Goal: Information Seeking & Learning: Learn about a topic

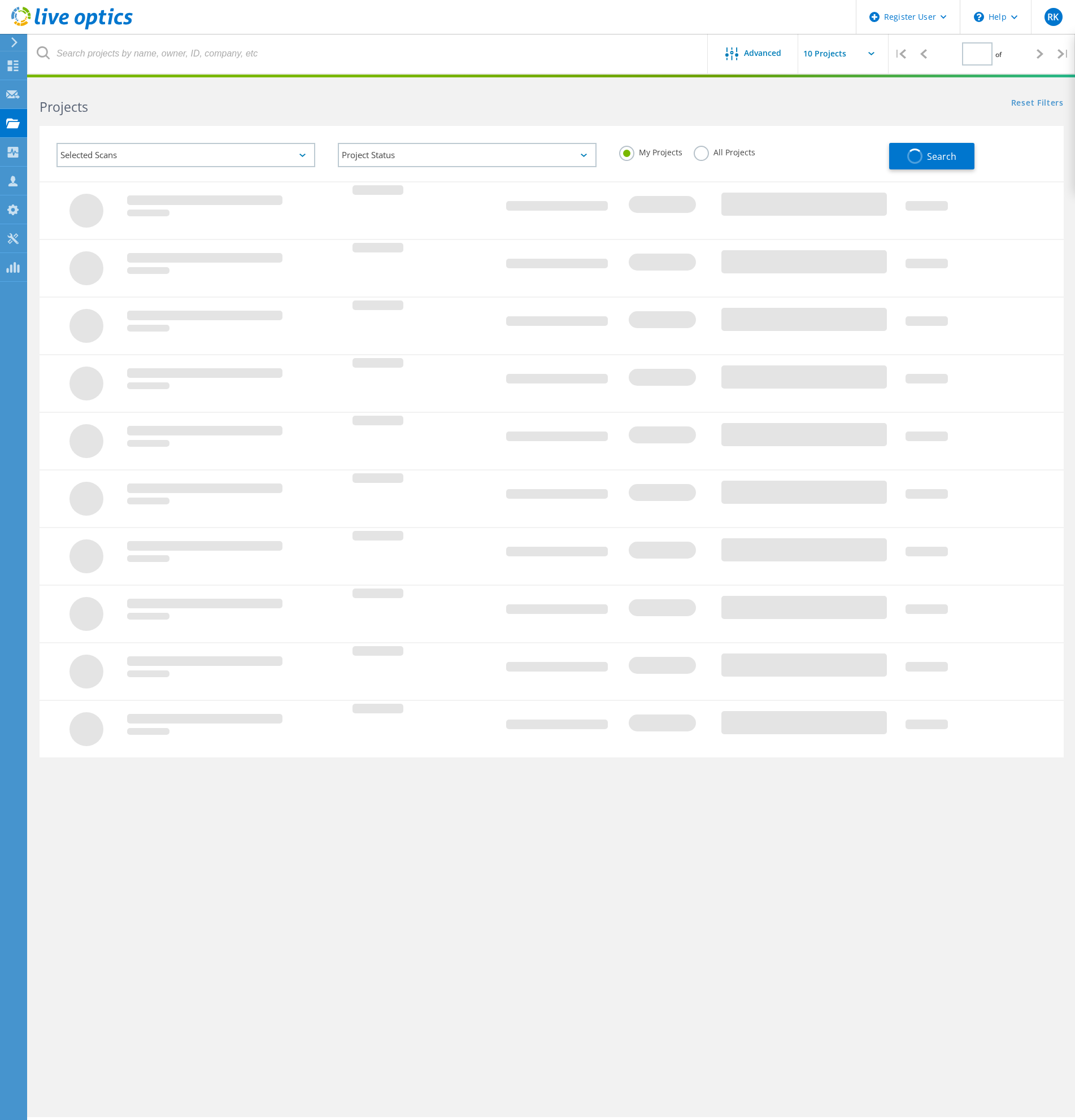
type input "1"
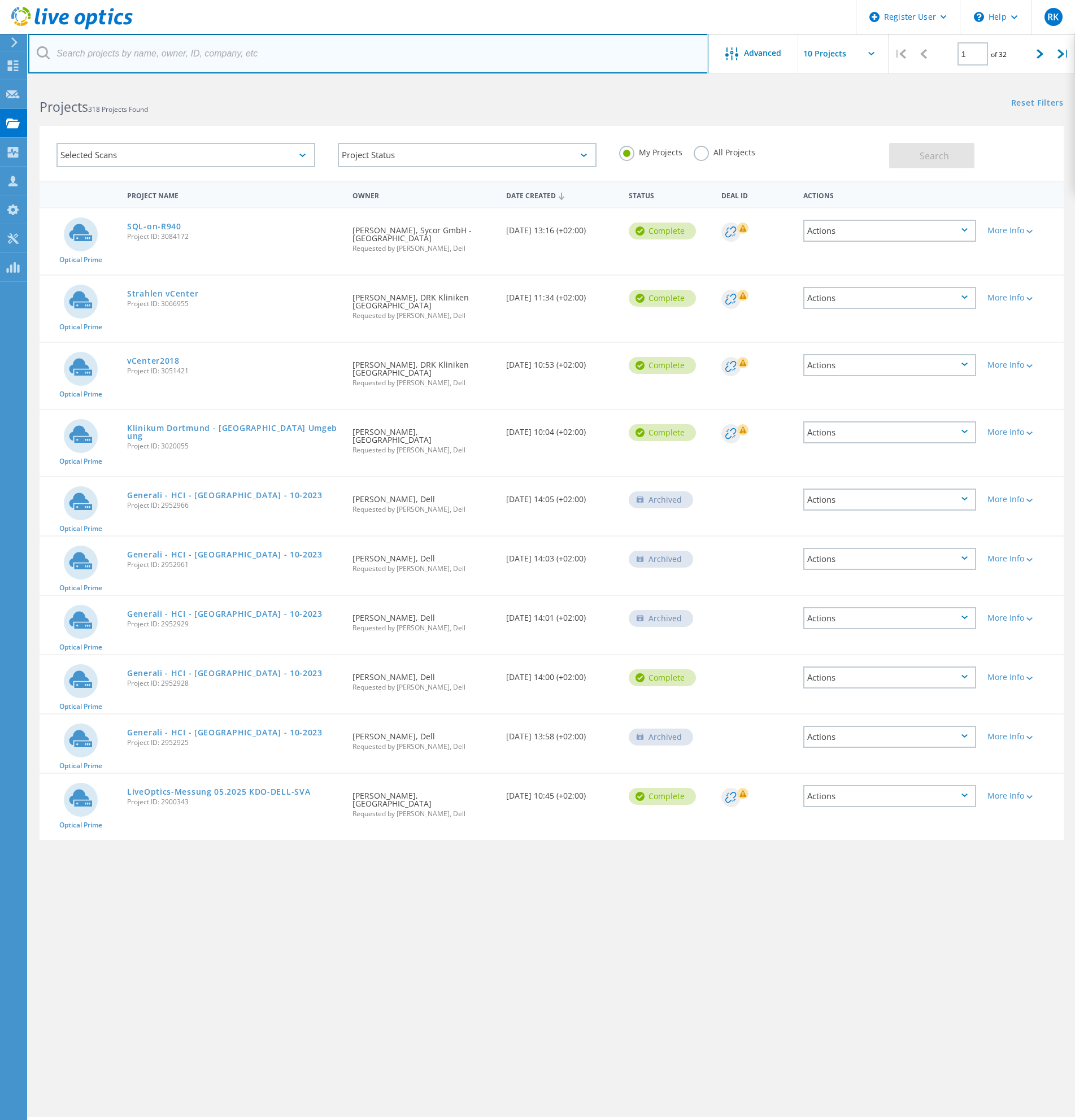
click at [317, 52] on input "text" at bounding box center [368, 54] width 680 height 39
type input "schmersal"
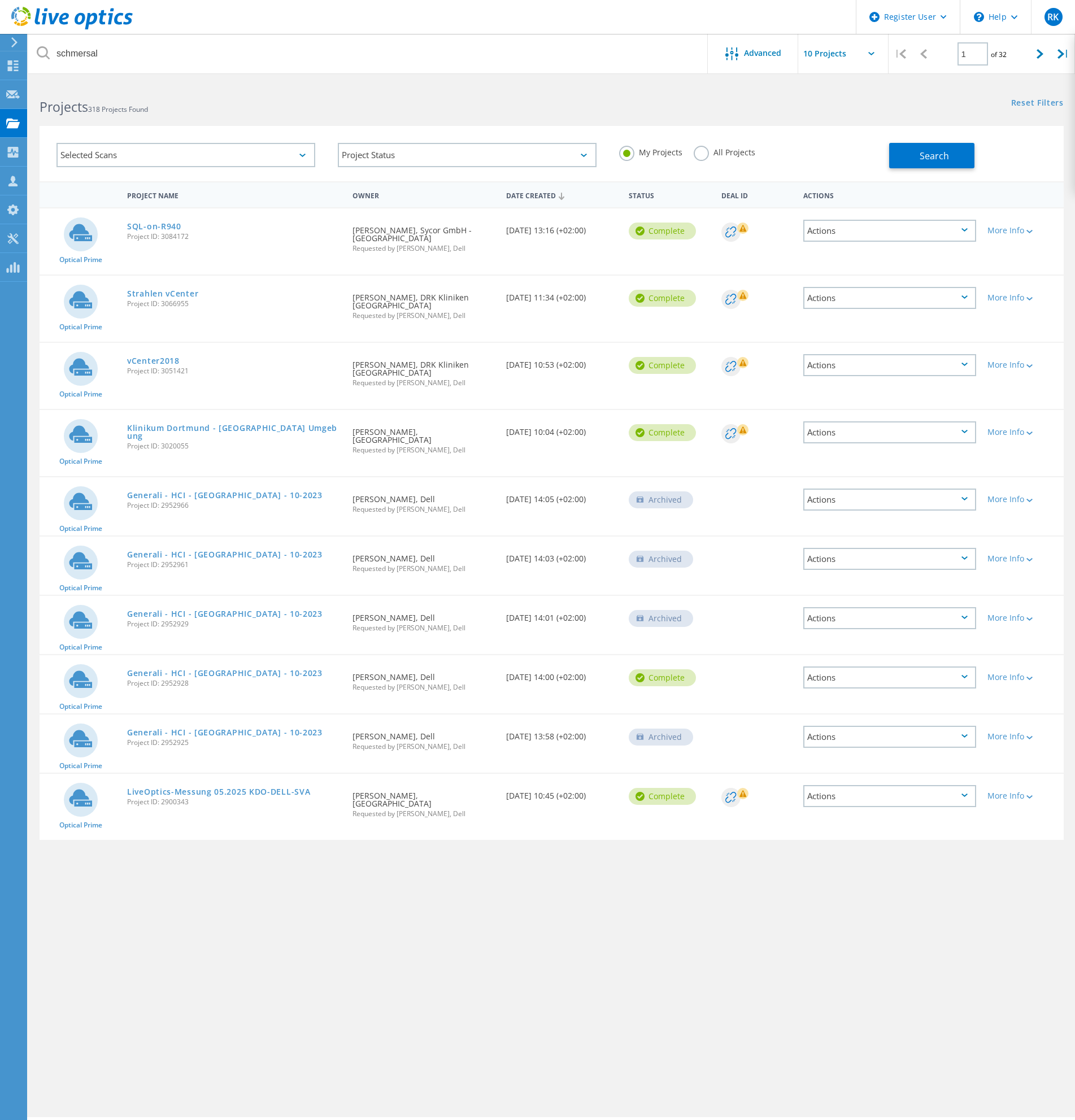
click at [698, 157] on label "All Projects" at bounding box center [724, 151] width 62 height 11
click at [0, 0] on input "All Projects" at bounding box center [0, 0] width 0 height 0
click at [938, 150] on span "Search" at bounding box center [934, 155] width 29 height 12
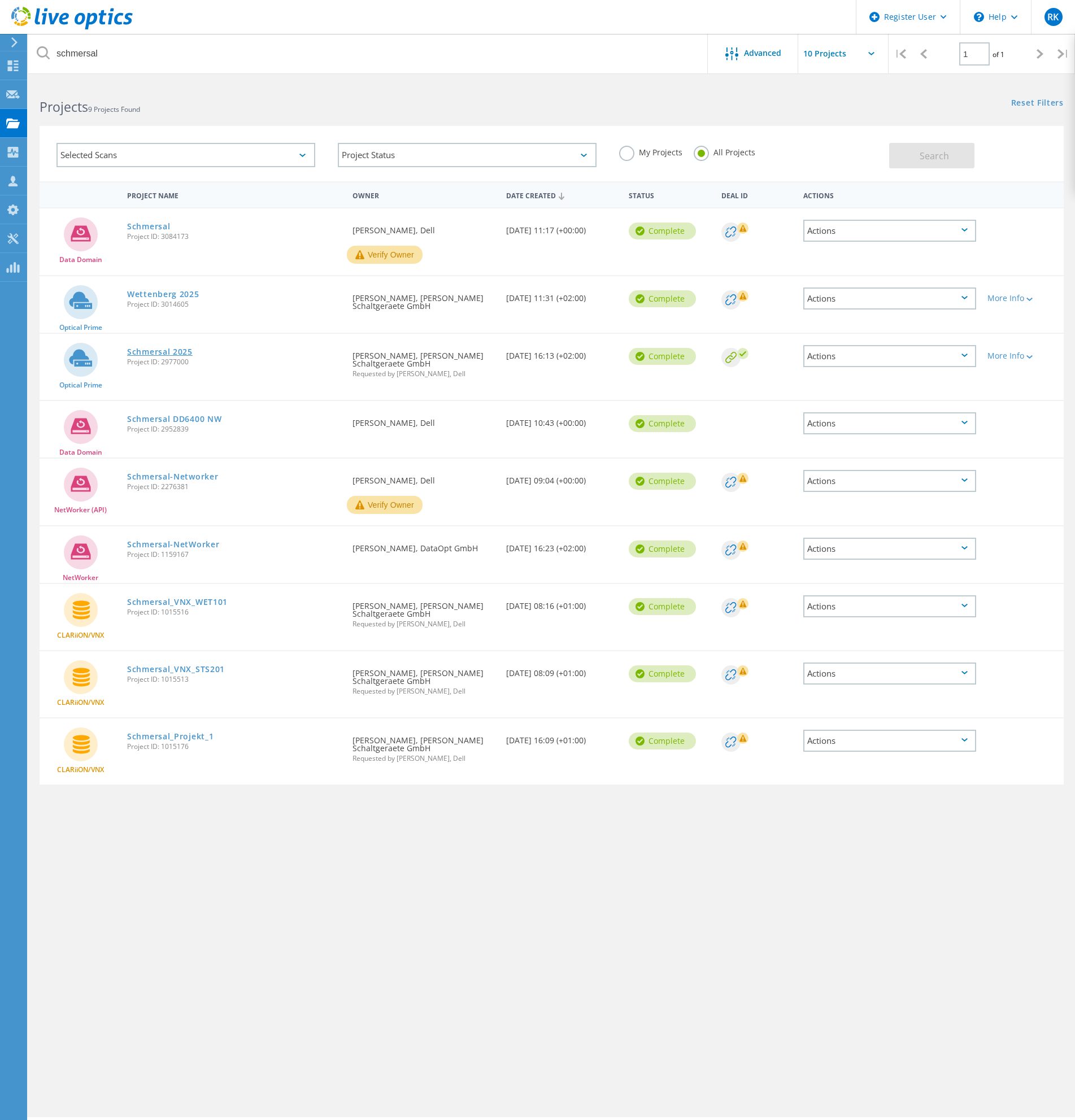
click at [151, 353] on link "Schmersal 2025" at bounding box center [160, 351] width 65 height 8
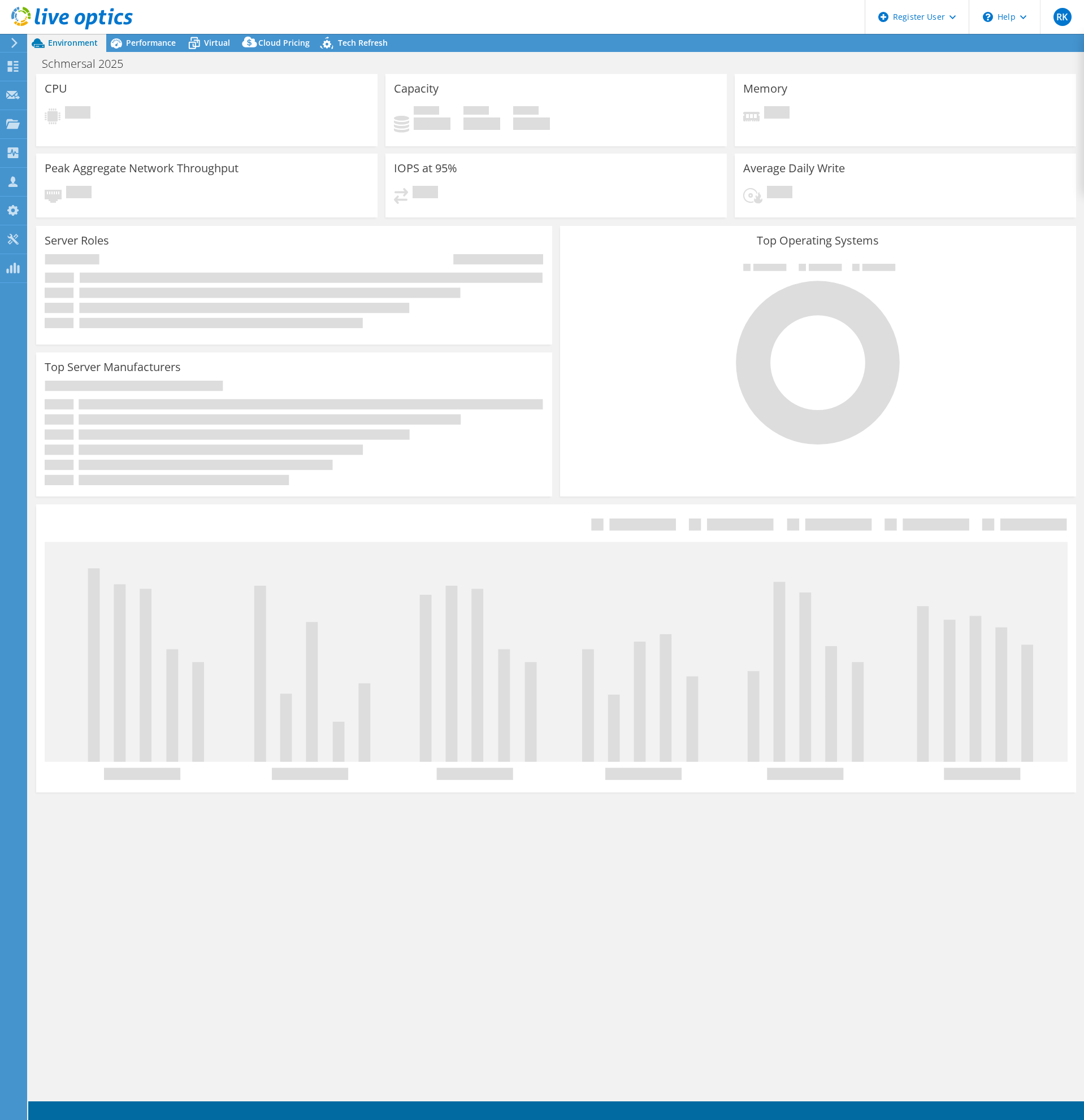
select select "EUFrankfurt"
select select "USD"
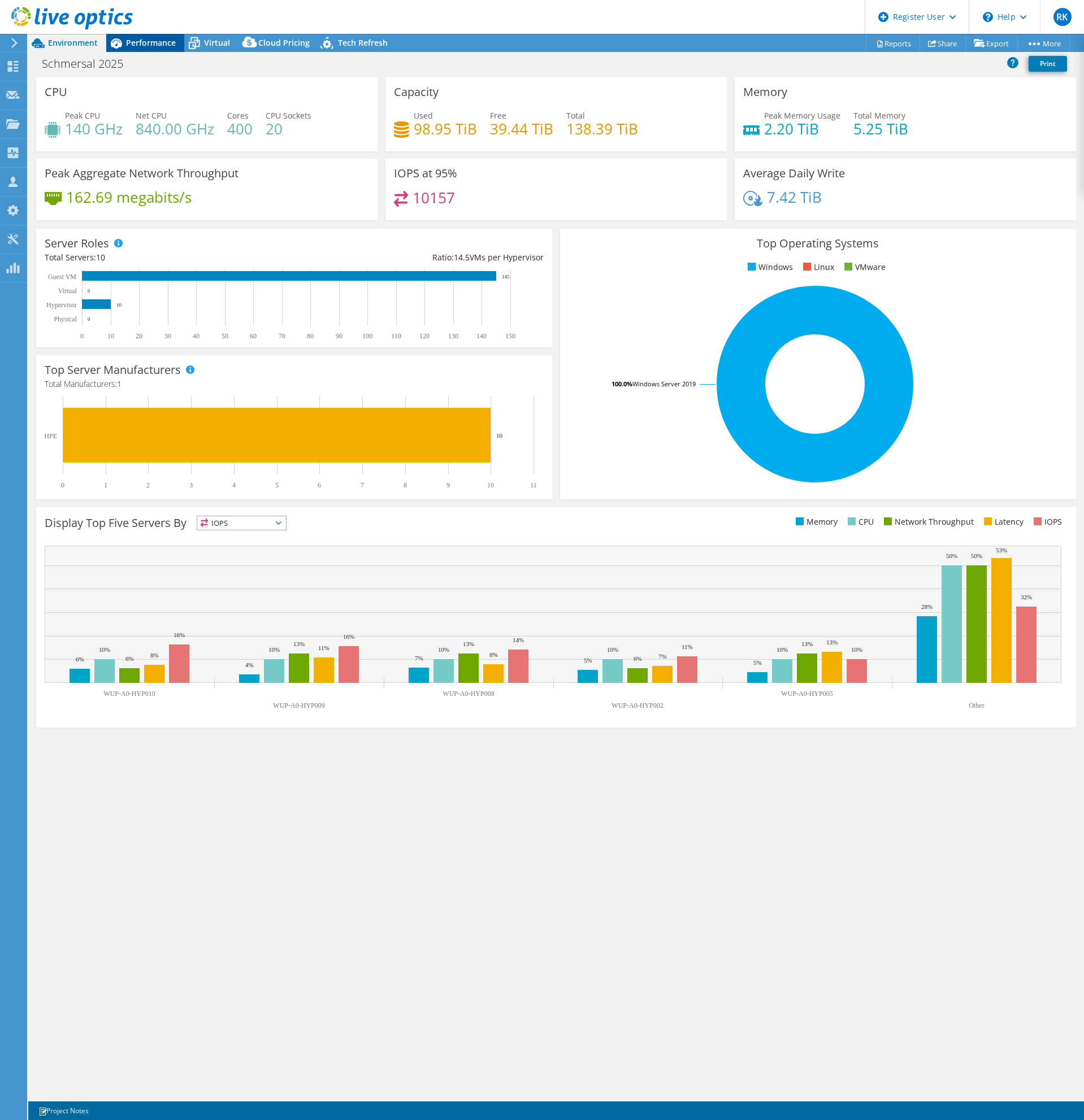
click at [139, 44] on span "Performance" at bounding box center [151, 42] width 49 height 11
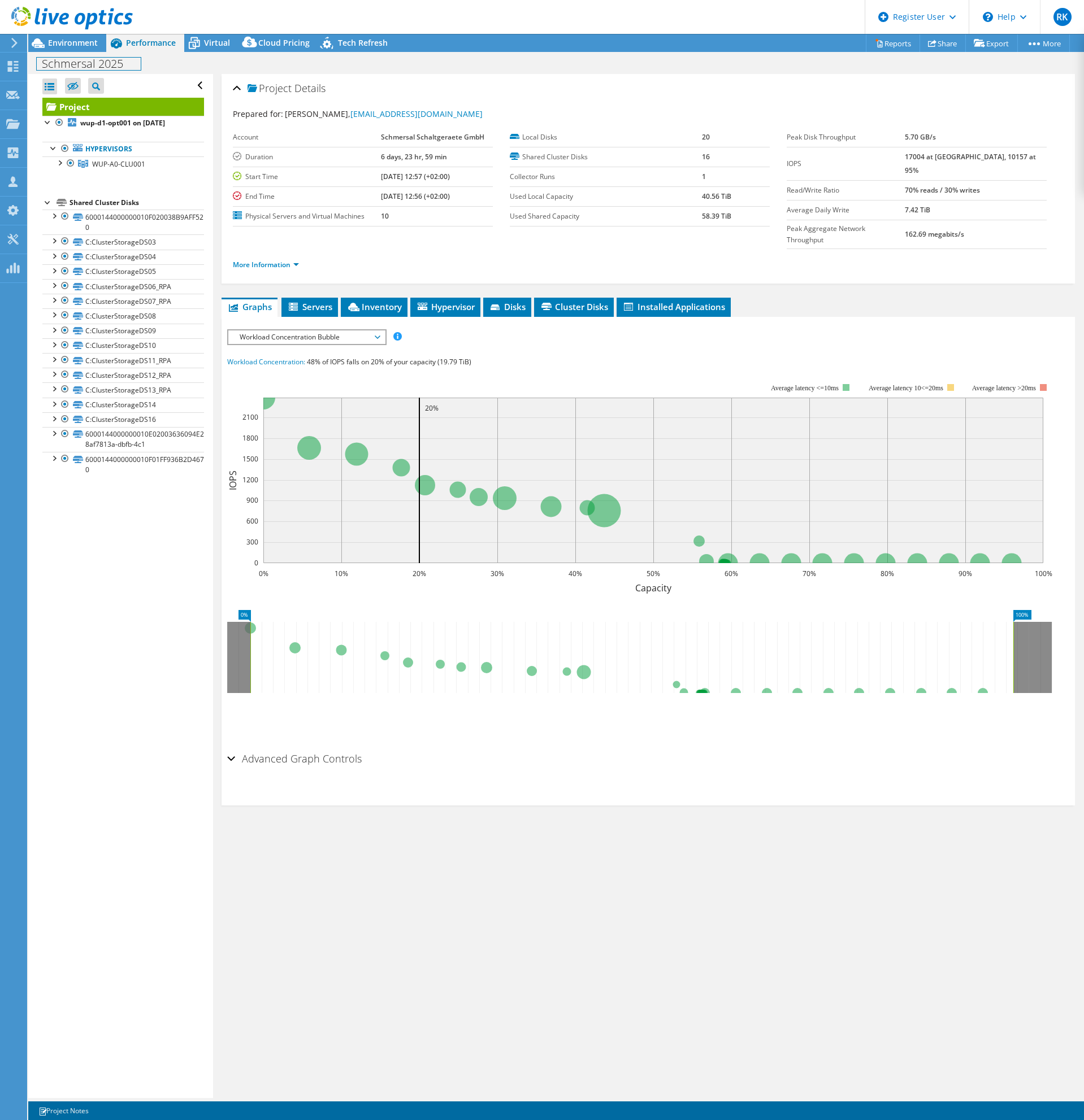
click at [89, 55] on div "Schmersal 2025 Print" at bounding box center [556, 63] width 1056 height 21
click at [91, 42] on span "Environment" at bounding box center [73, 42] width 49 height 11
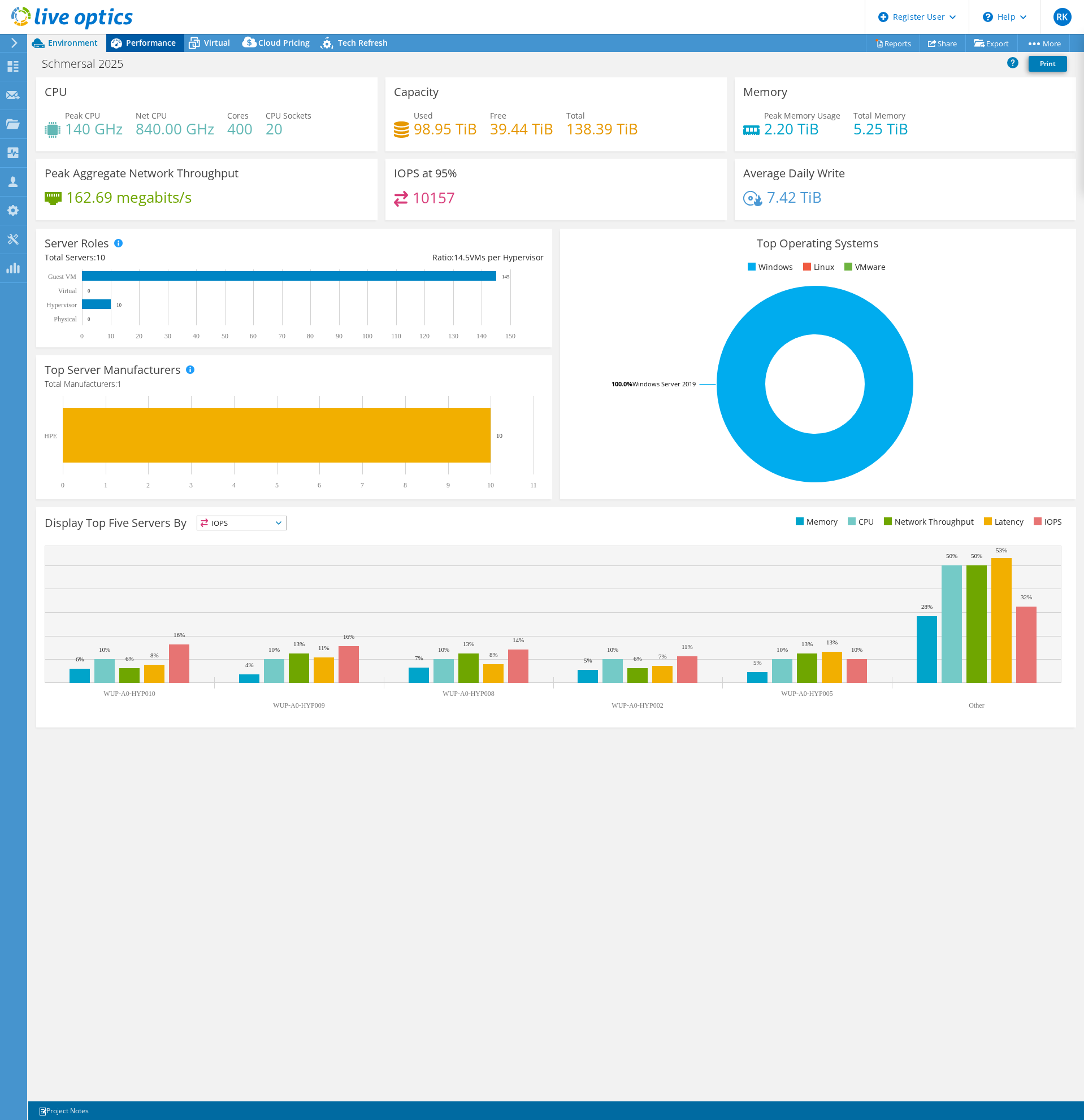
click at [132, 47] on span "Performance" at bounding box center [151, 42] width 49 height 11
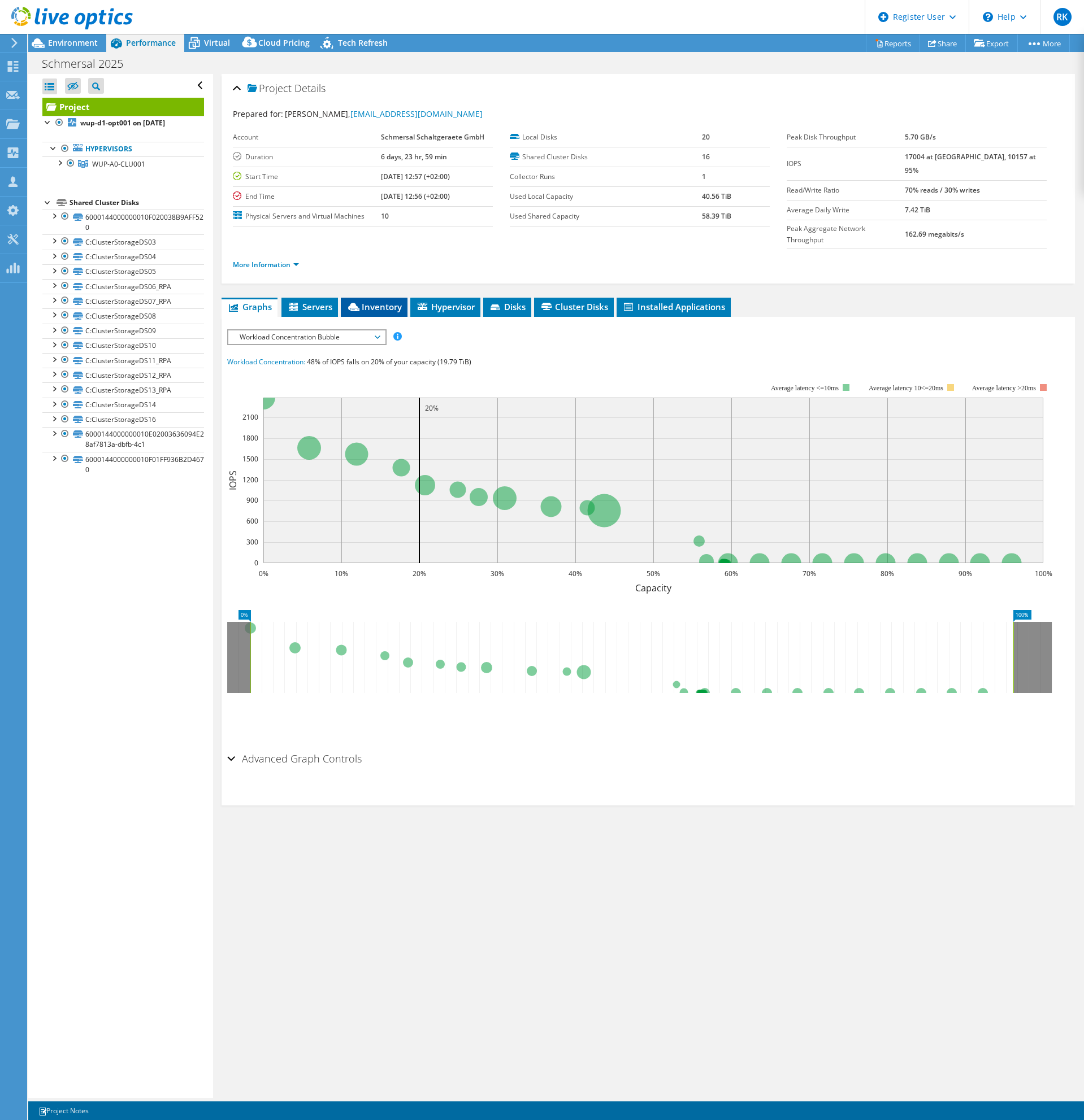
click at [391, 301] on span "Inventory" at bounding box center [374, 307] width 55 height 12
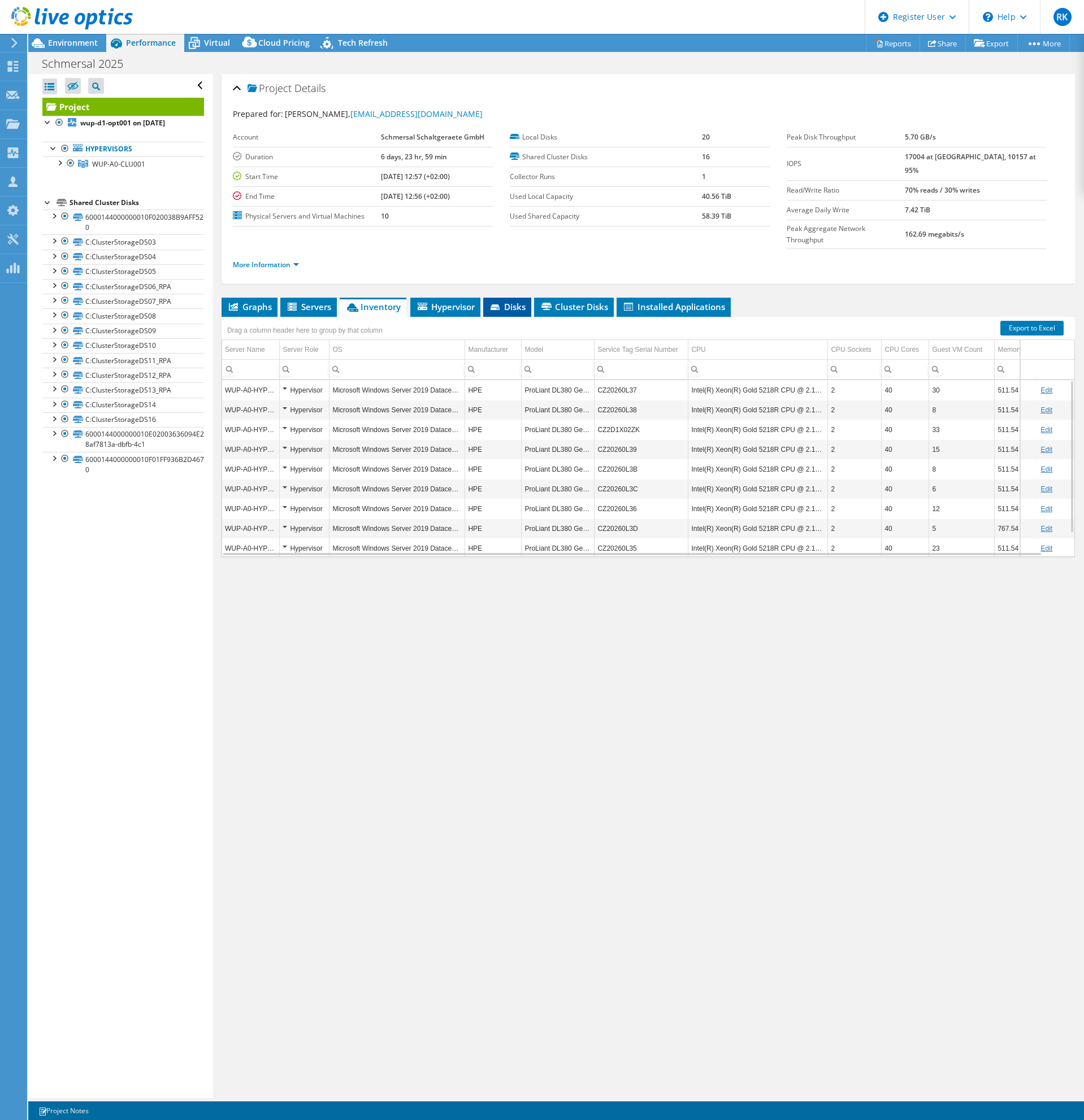
click at [502, 305] on icon at bounding box center [497, 308] width 12 height 7
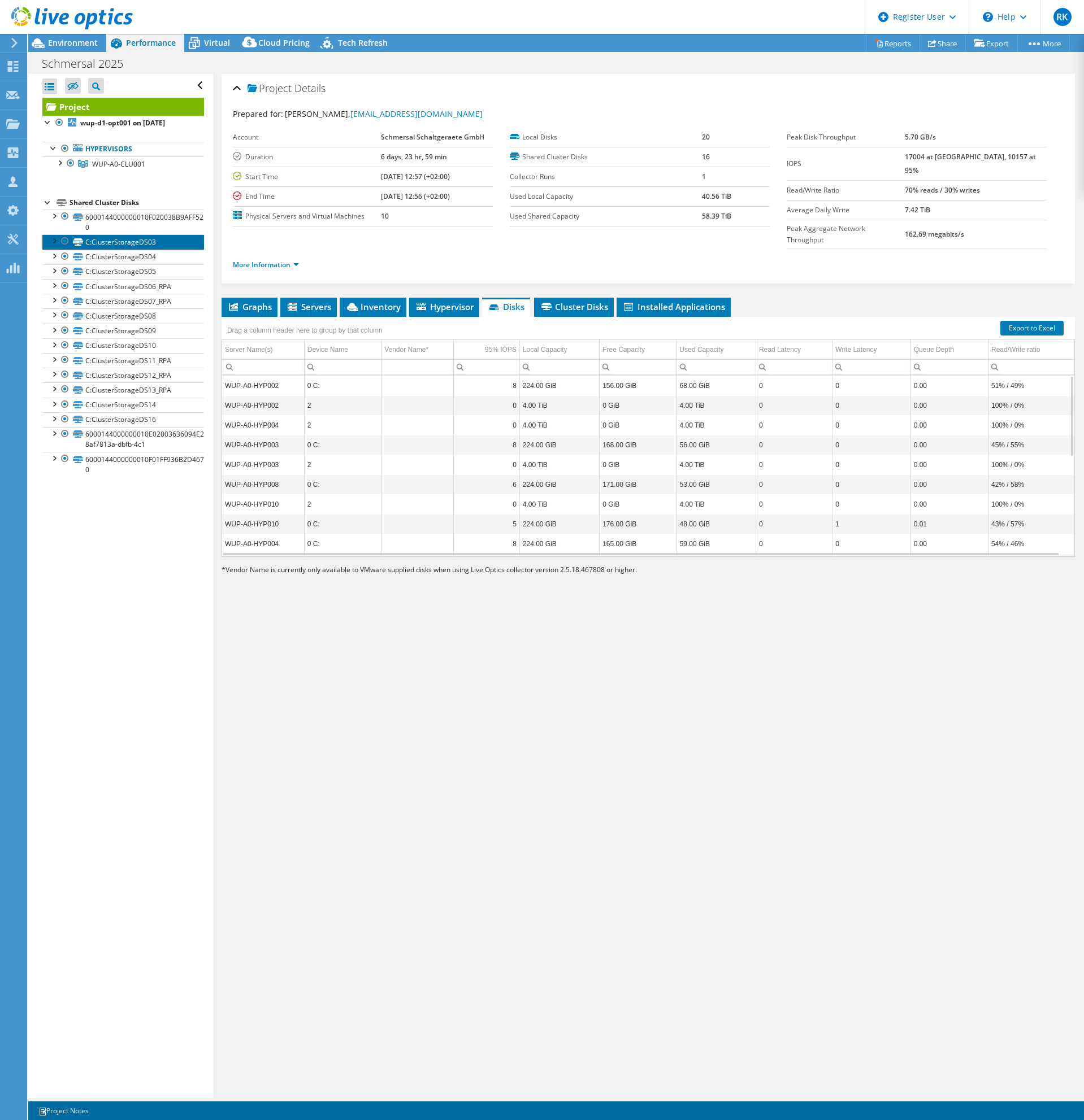
click at [136, 246] on link "C:ClusterStorageDS03" at bounding box center [123, 242] width 162 height 15
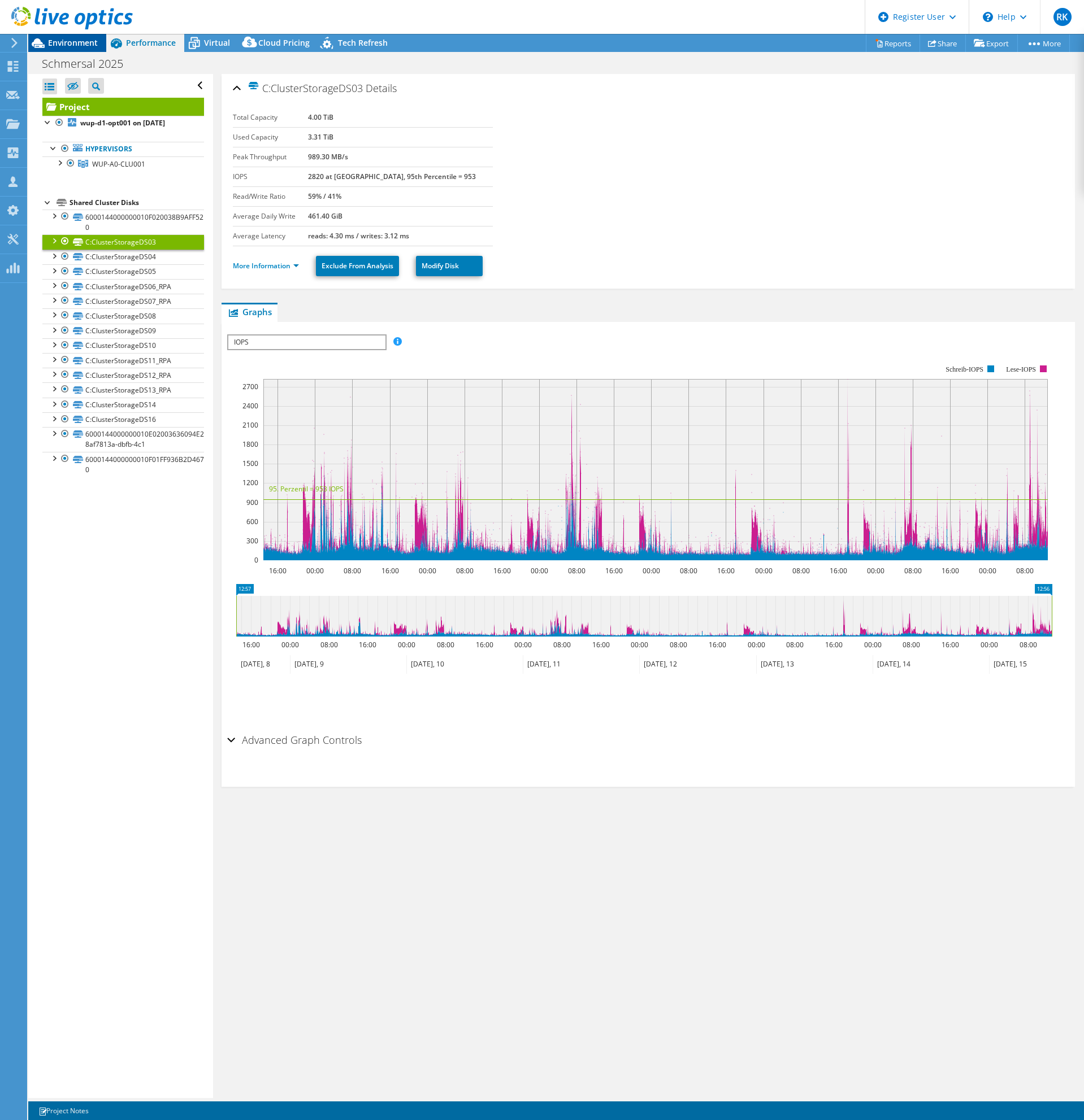
click at [65, 38] on span "Environment" at bounding box center [73, 42] width 49 height 11
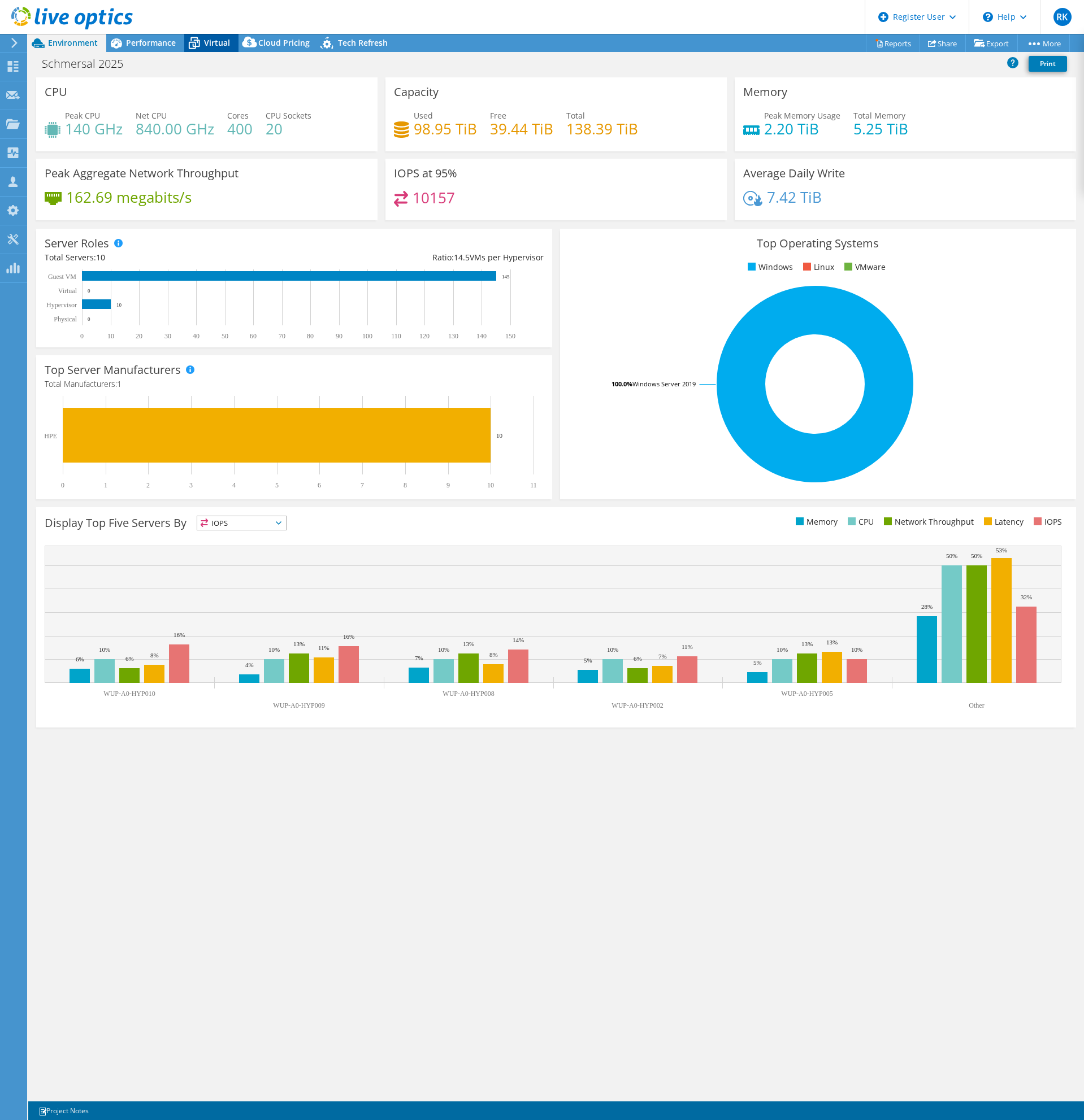
click at [200, 36] on icon at bounding box center [194, 43] width 20 height 20
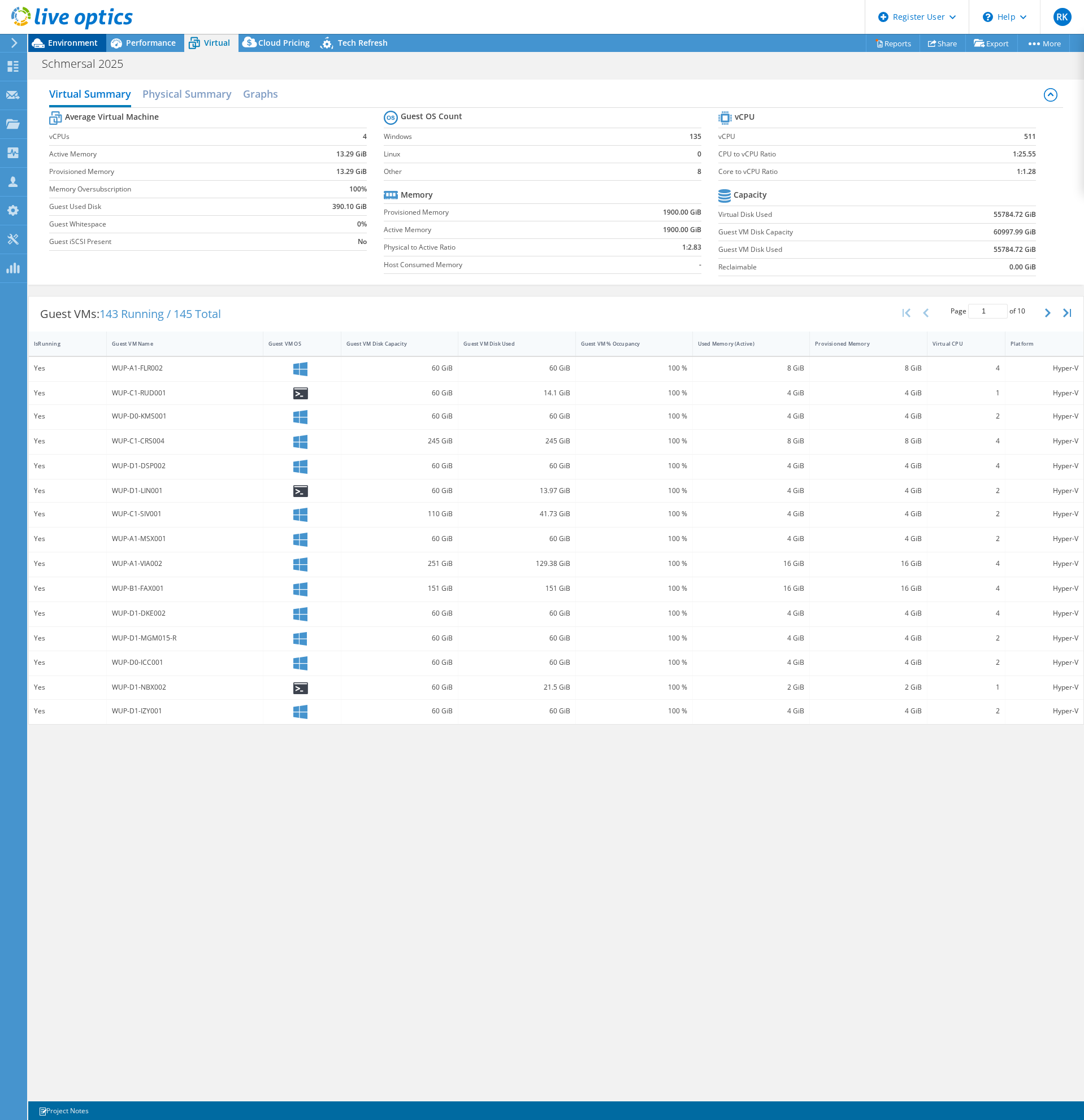
click at [53, 44] on span "Environment" at bounding box center [73, 42] width 49 height 11
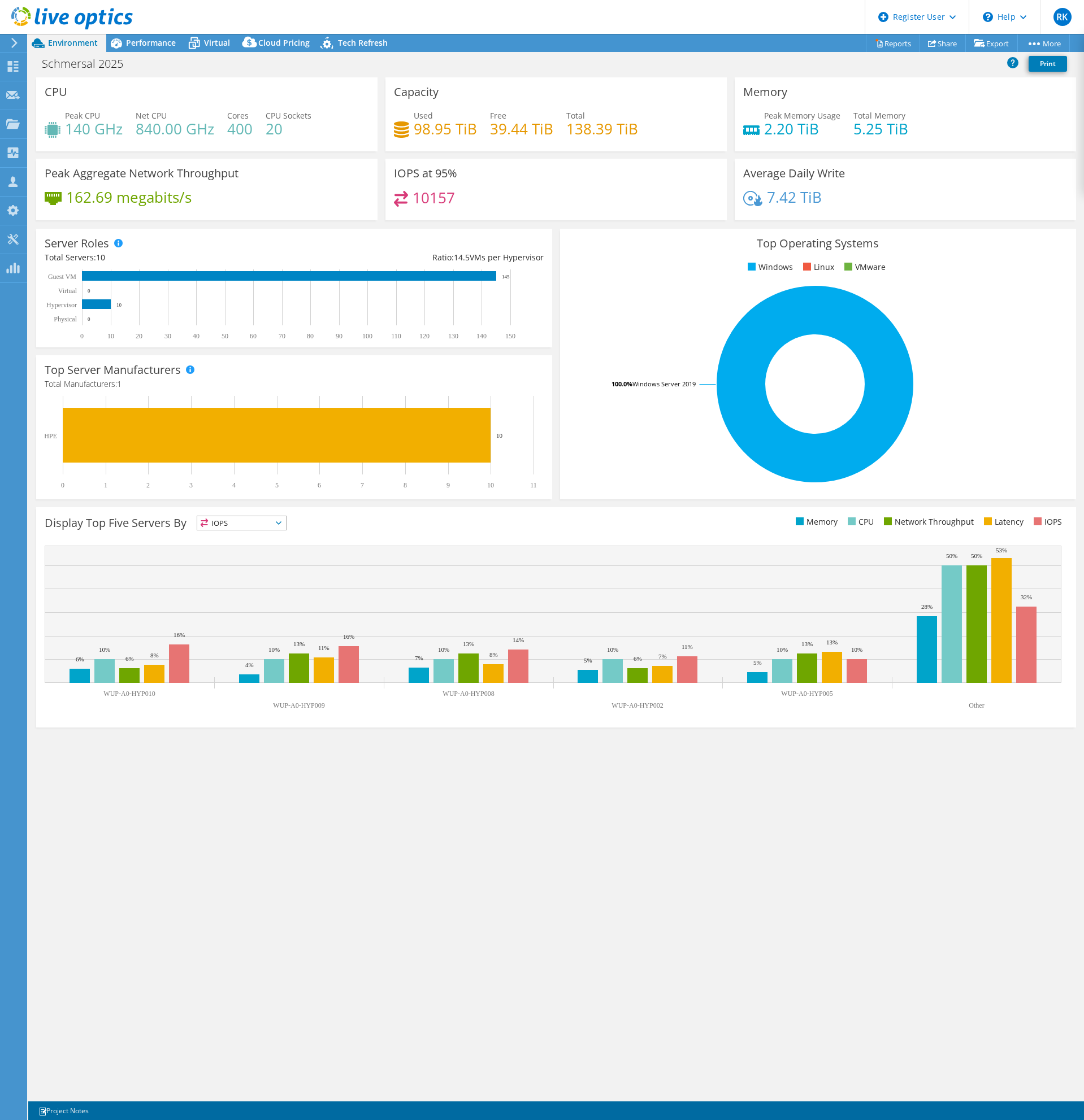
click at [207, 33] on header "RK Dell User Ralf Kastl Ralf.Kastl@dell.com Dell My Profile Log Out \n Help Exp…" at bounding box center [542, 17] width 1084 height 34
click at [212, 46] on span "Virtual" at bounding box center [217, 42] width 26 height 11
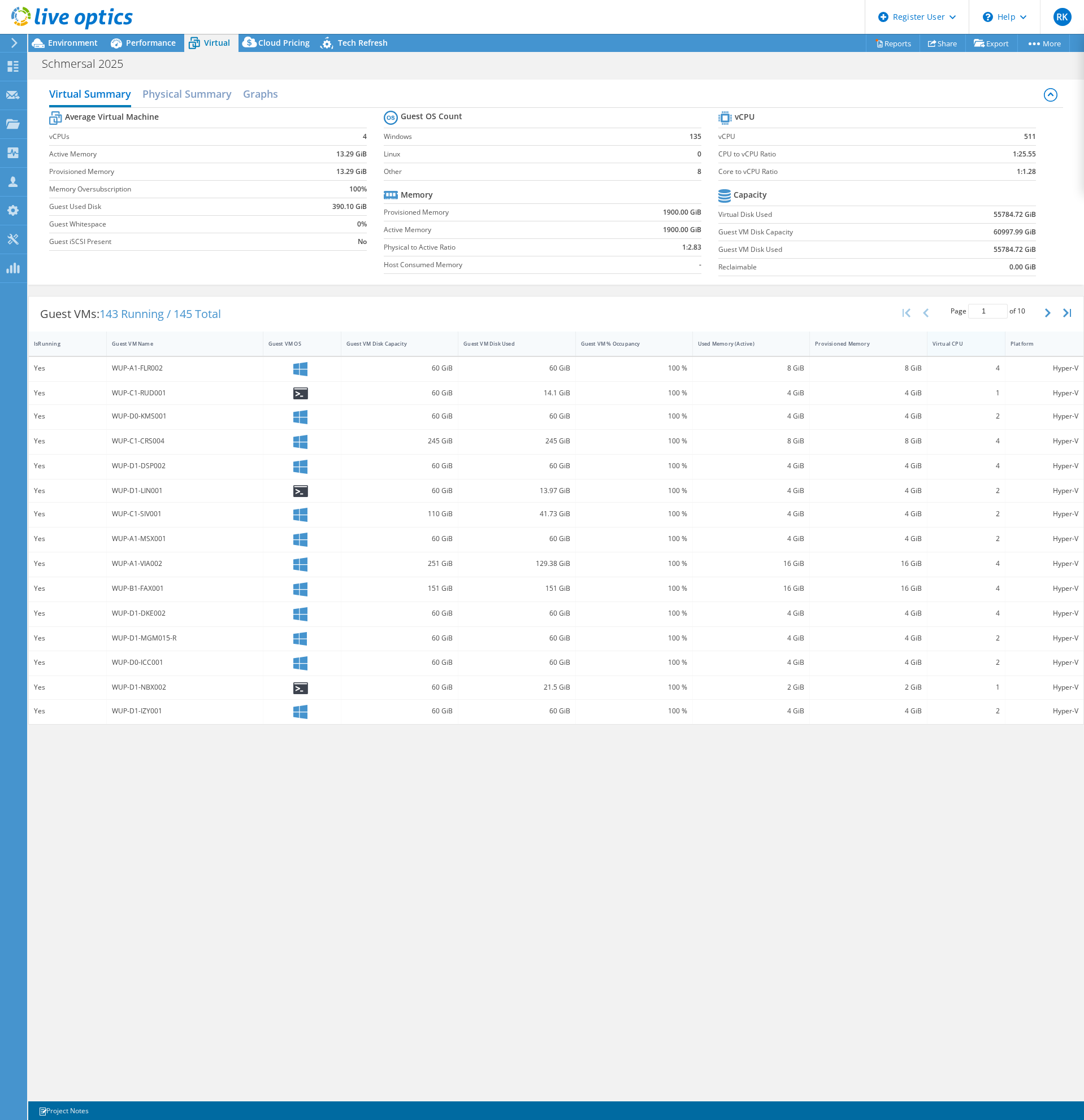
click at [956, 346] on div "Virtual CPU" at bounding box center [959, 344] width 54 height 7
click at [169, 91] on h2 "Physical Summary" at bounding box center [187, 95] width 89 height 25
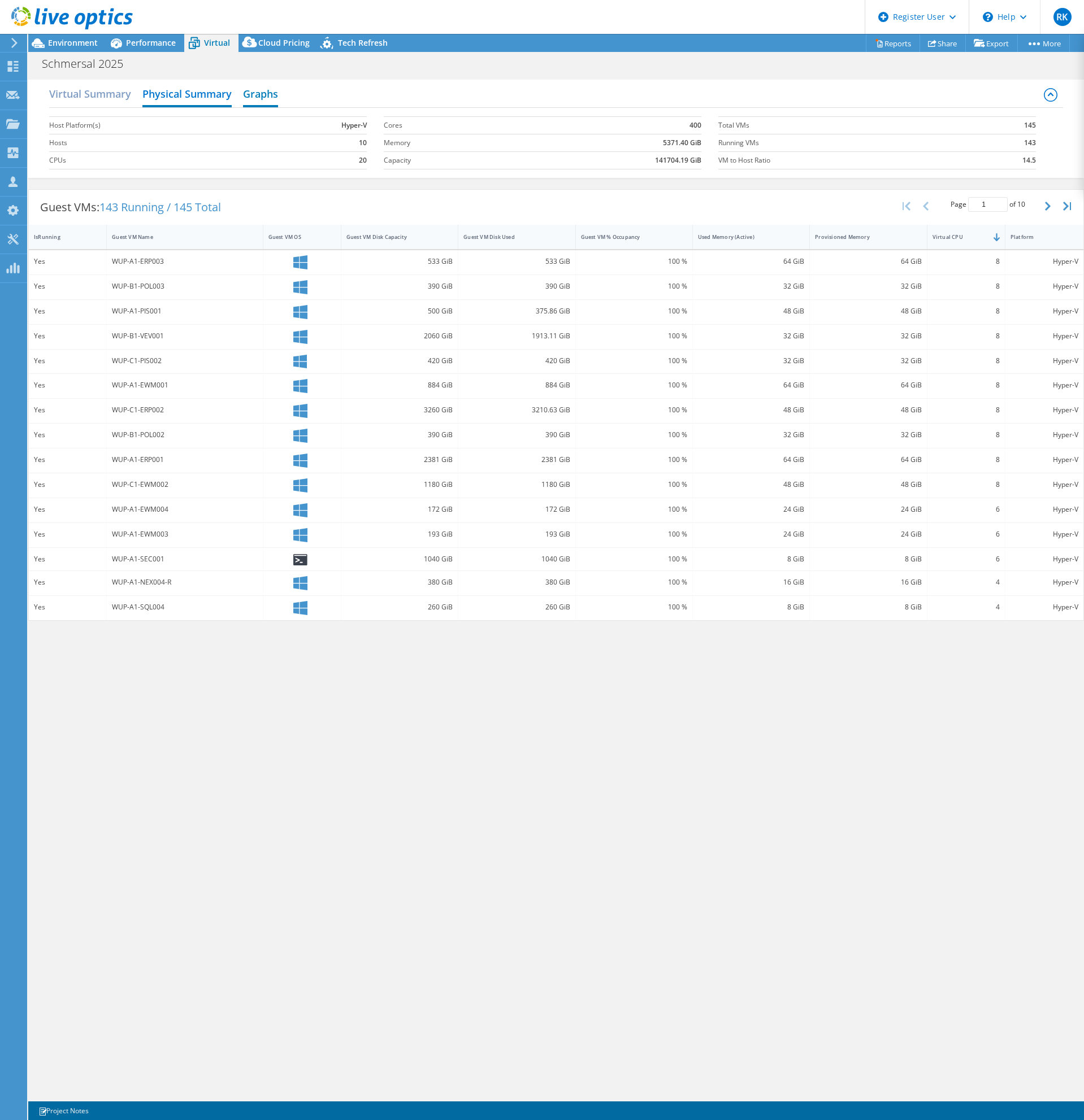
click at [275, 102] on h2 "Graphs" at bounding box center [261, 95] width 35 height 25
